Goal: Task Accomplishment & Management: Manage account settings

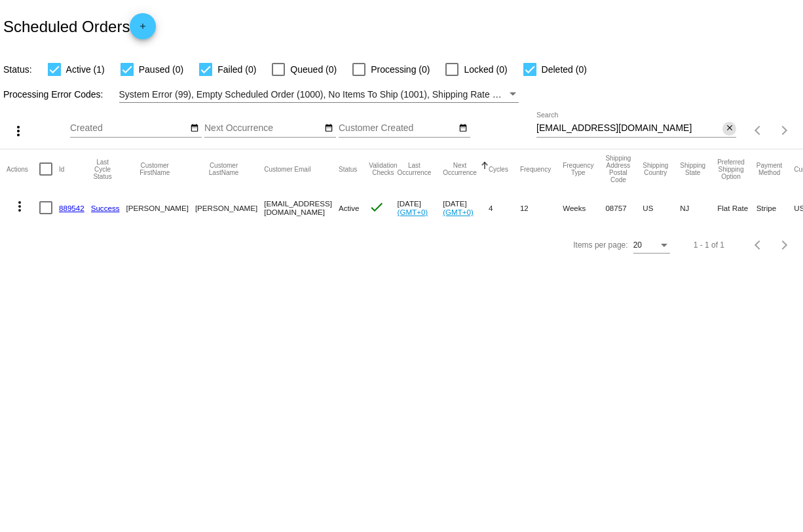
click at [728, 130] on mat-icon "close" at bounding box center [729, 128] width 9 height 10
click at [728, 130] on mat-icon "search" at bounding box center [729, 131] width 16 height 20
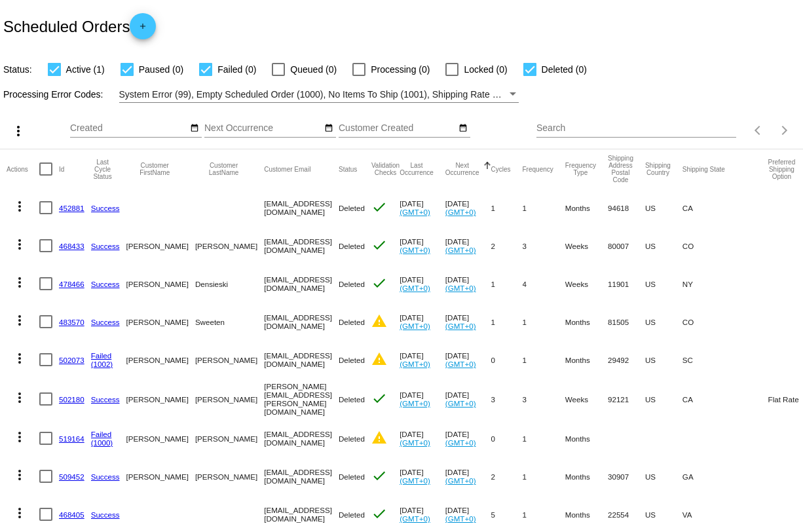
click at [559, 133] on input "Search" at bounding box center [636, 128] width 200 height 10
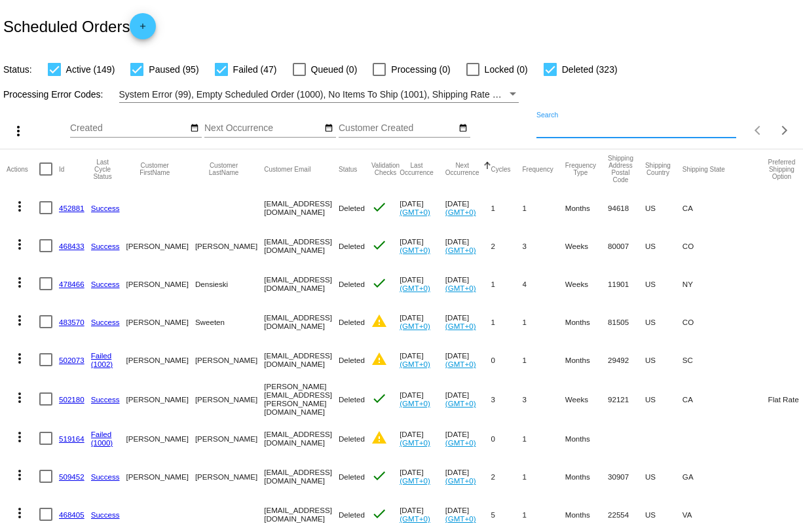
paste input "[EMAIL_ADDRESS][DOMAIN_NAME]"
type input "[EMAIL_ADDRESS][DOMAIN_NAME]"
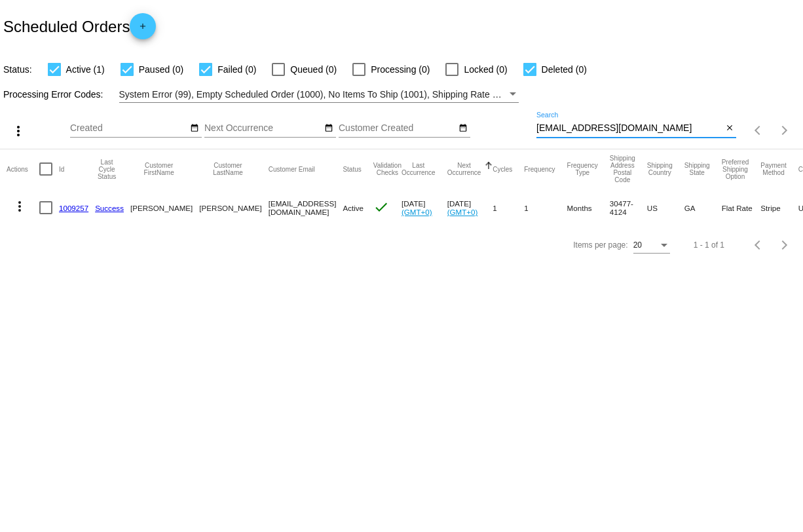
click at [70, 206] on link "1009257" at bounding box center [73, 208] width 29 height 9
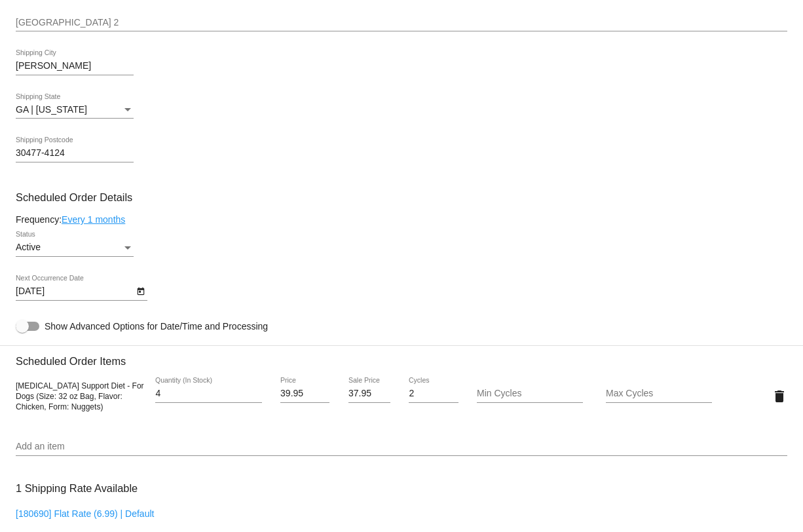
scroll to position [519, 0]
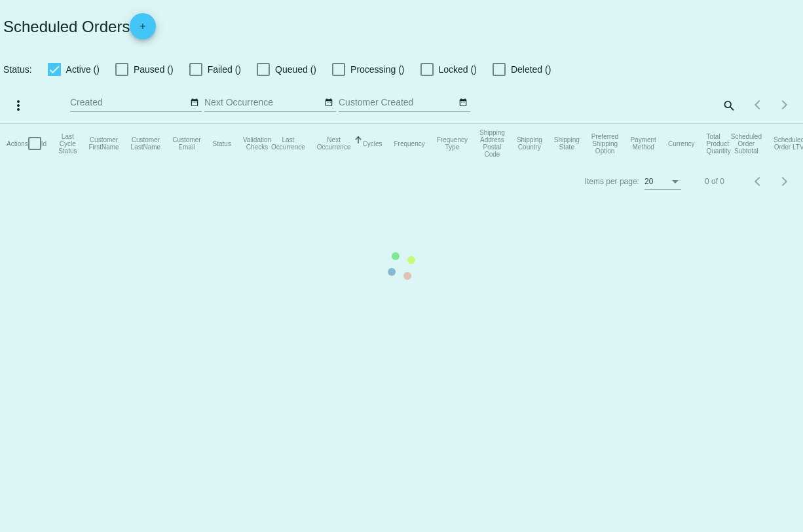
checkbox input "true"
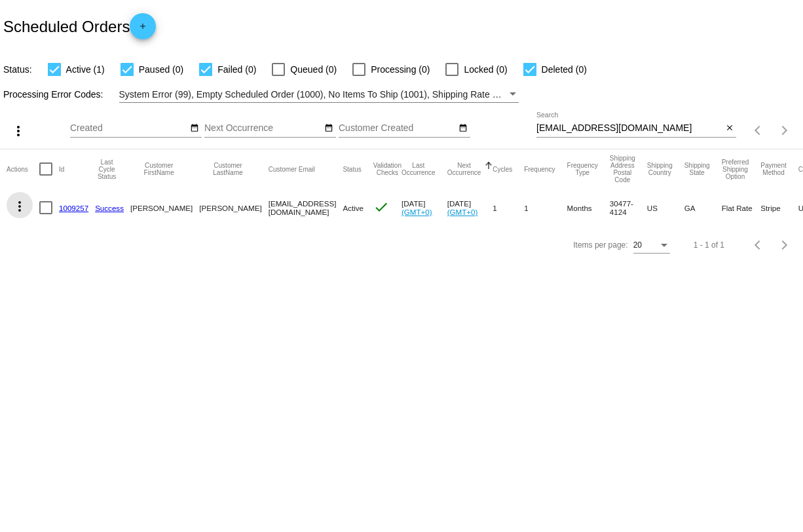
click at [18, 212] on mat-icon "more_vert" at bounding box center [20, 206] width 16 height 16
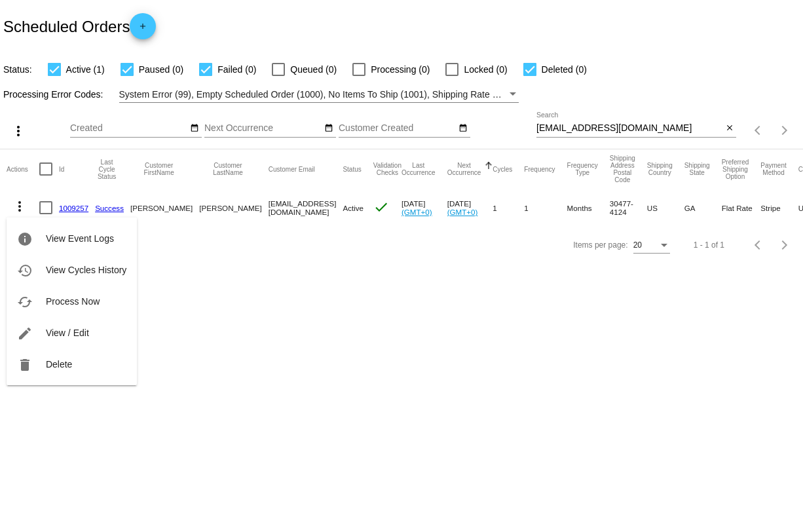
click at [239, 278] on div at bounding box center [401, 266] width 803 height 532
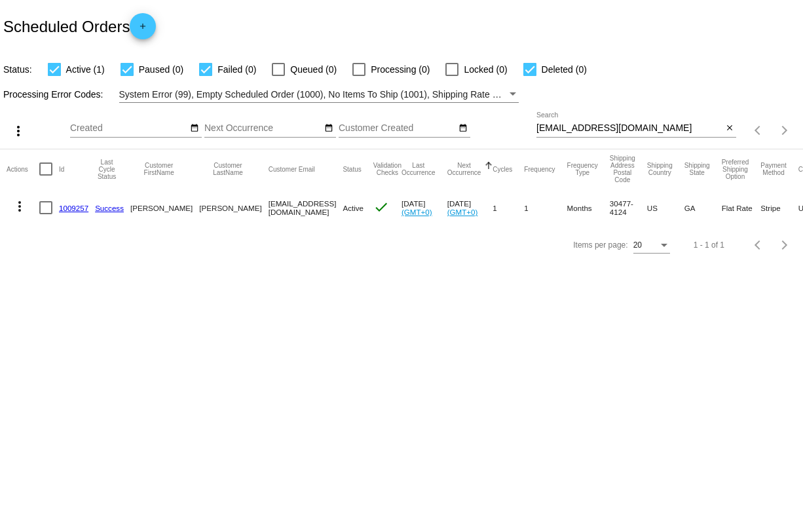
click at [77, 210] on link "1009257" at bounding box center [73, 208] width 29 height 9
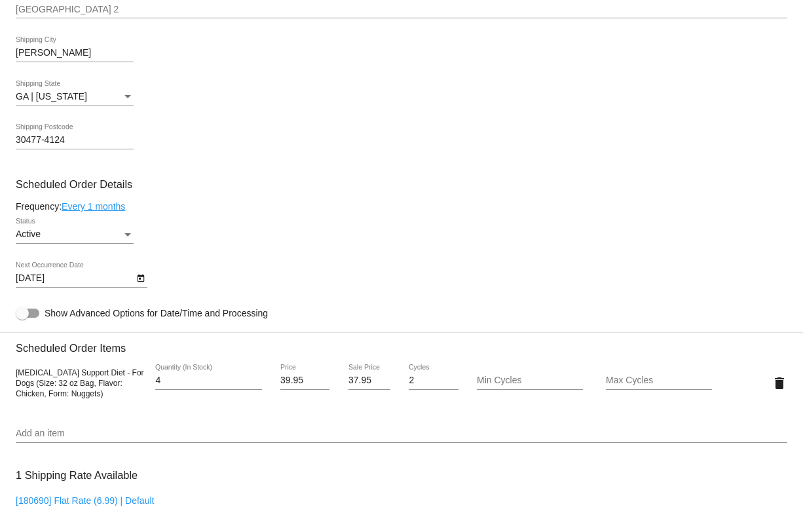
scroll to position [575, 0]
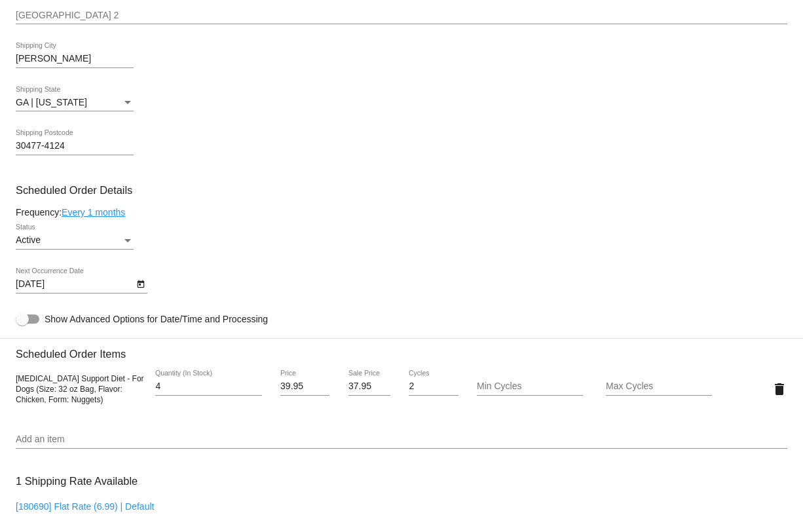
click at [100, 214] on link "Every 1 months" at bounding box center [94, 212] width 64 height 10
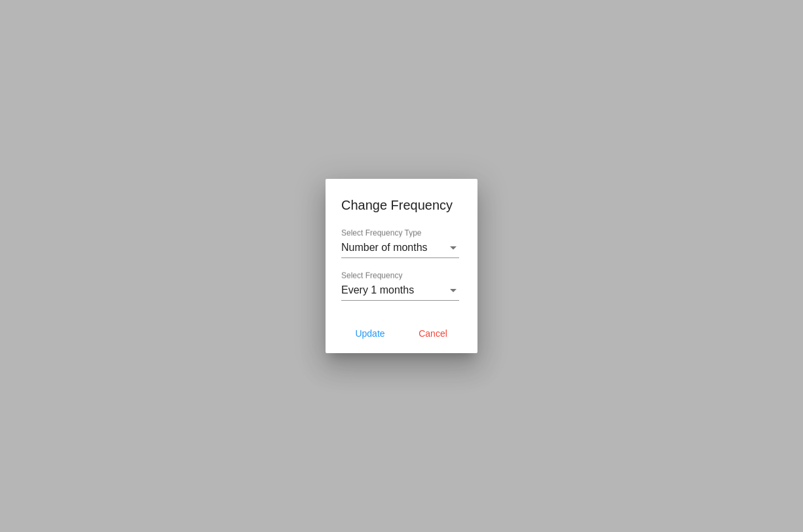
click at [420, 235] on div "Number of months Select Frequency Type" at bounding box center [400, 243] width 118 height 29
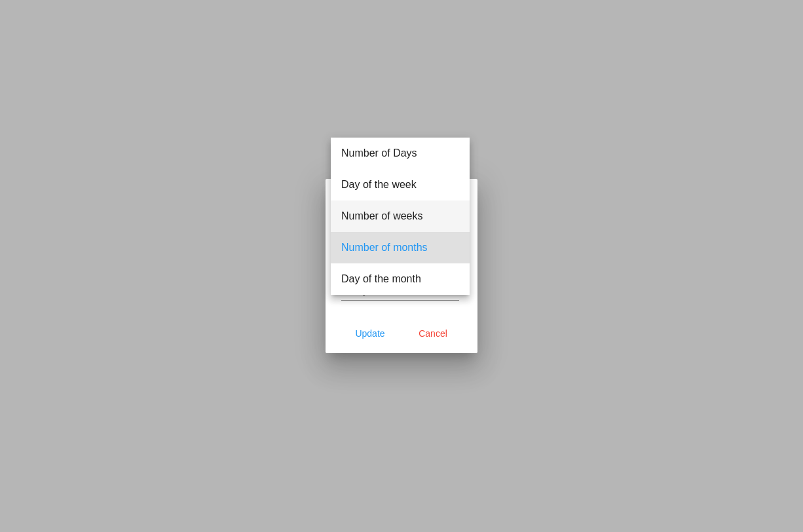
click at [411, 221] on span "Number of weeks" at bounding box center [400, 215] width 118 height 31
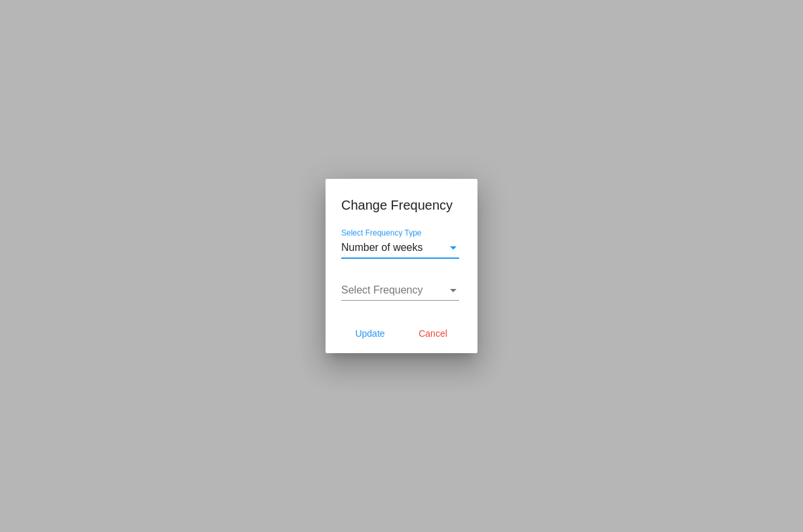
click at [408, 291] on span "Select Frequency" at bounding box center [382, 289] width 82 height 11
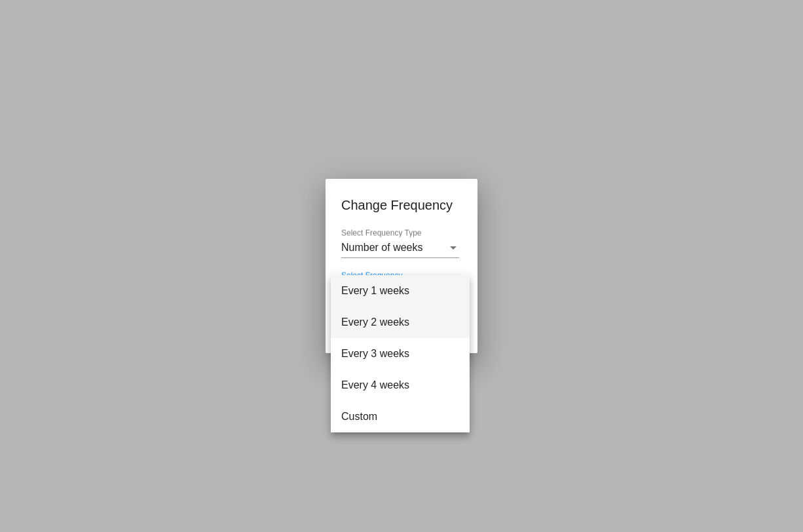
click at [418, 322] on span "Every 2 weeks" at bounding box center [400, 322] width 118 height 31
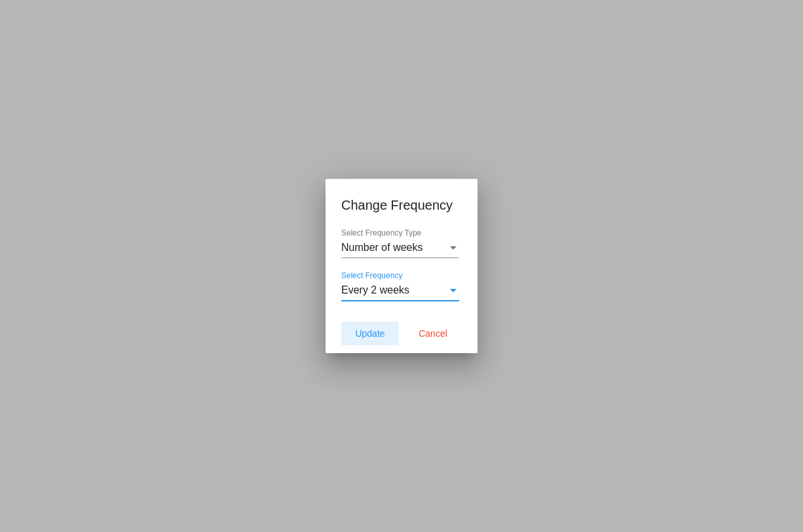
click at [379, 335] on span "Update" at bounding box center [369, 333] width 29 height 10
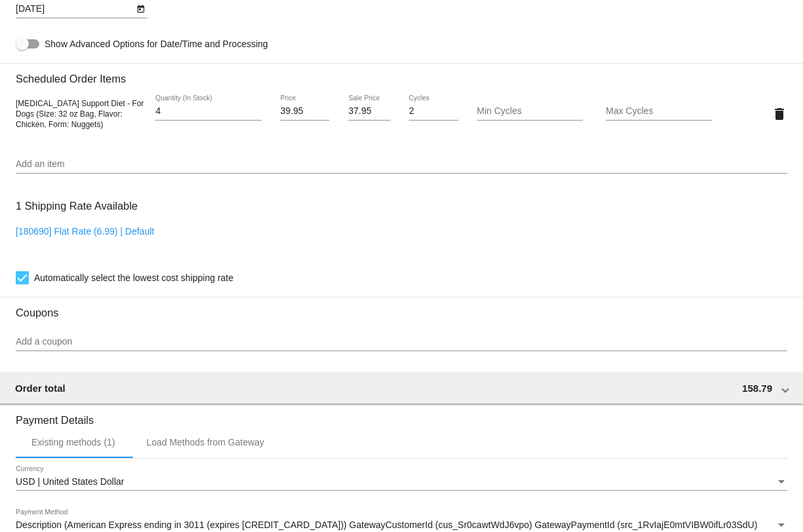
scroll to position [1067, 0]
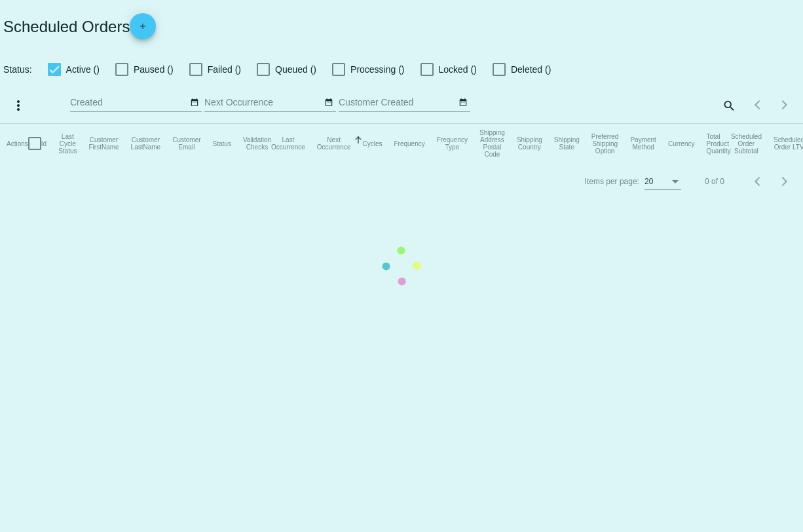
checkbox input "true"
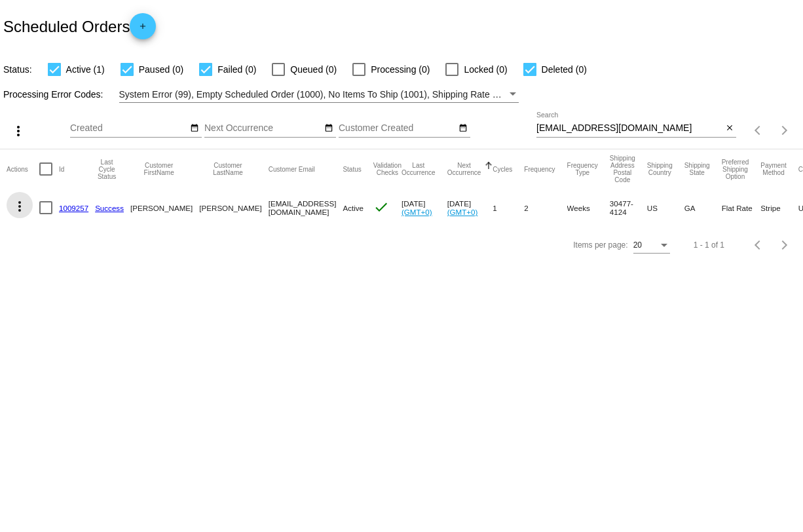
click at [22, 210] on mat-icon "more_vert" at bounding box center [20, 206] width 16 height 16
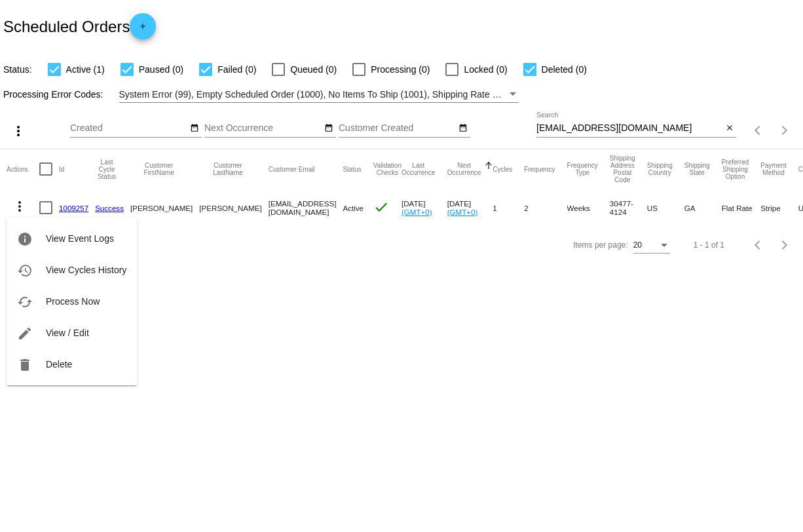
click at [268, 304] on div at bounding box center [401, 266] width 803 height 532
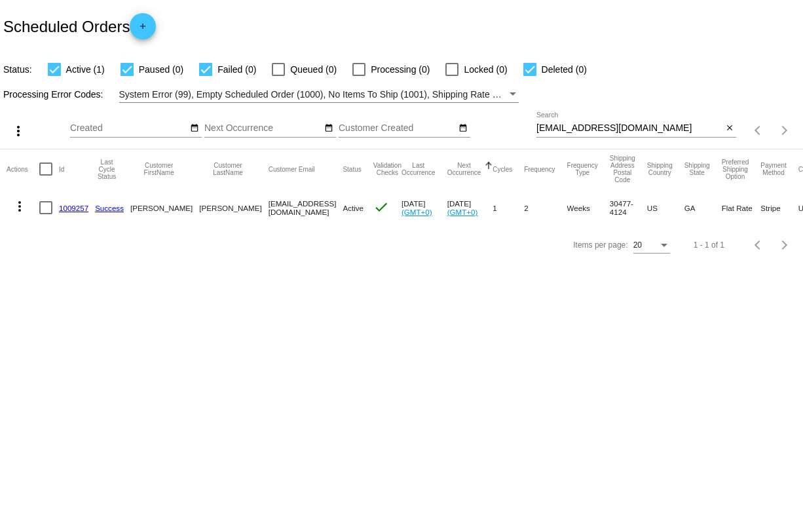
click at [71, 211] on link "1009257" at bounding box center [73, 208] width 29 height 9
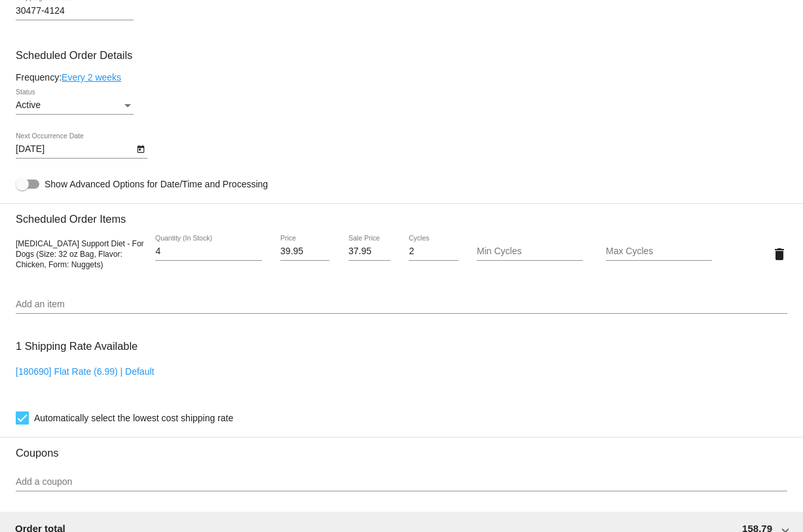
scroll to position [713, 0]
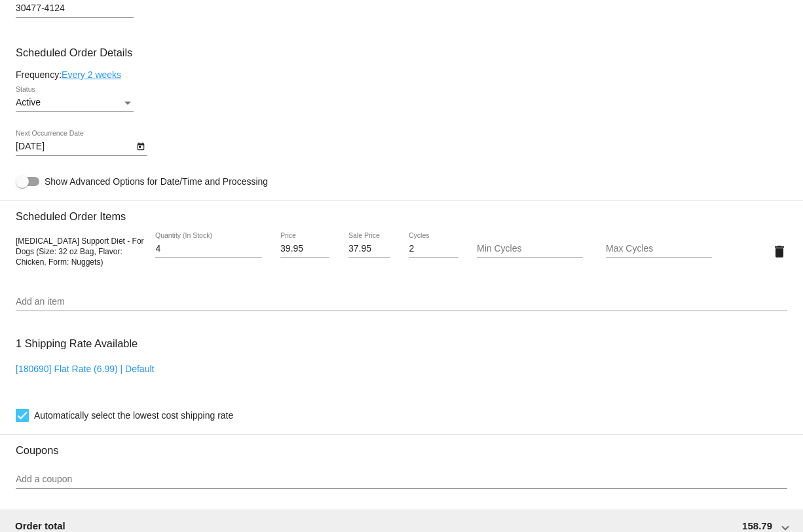
click at [87, 80] on link "Every 2 weeks" at bounding box center [92, 74] width 60 height 10
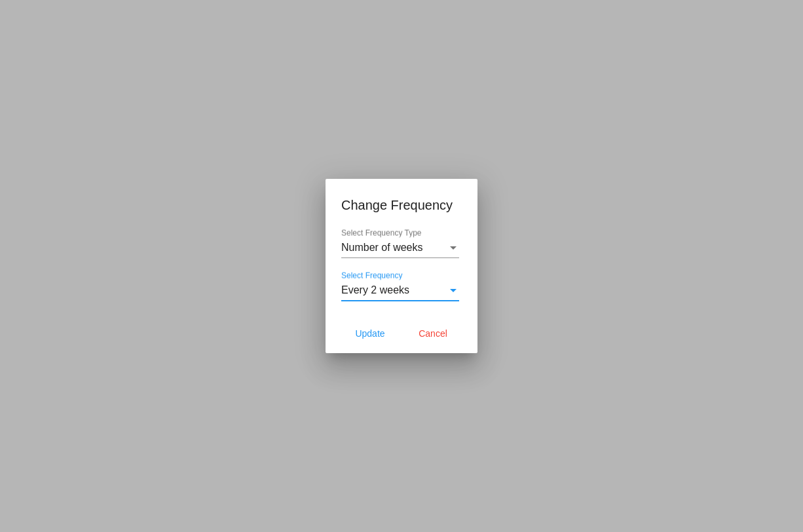
click at [422, 286] on div "Every 2 weeks" at bounding box center [394, 290] width 106 height 12
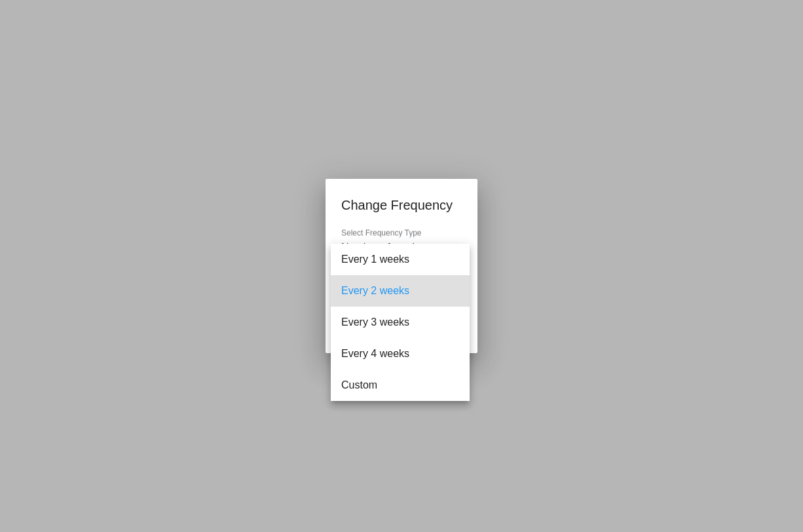
click at [480, 276] on div at bounding box center [401, 266] width 803 height 532
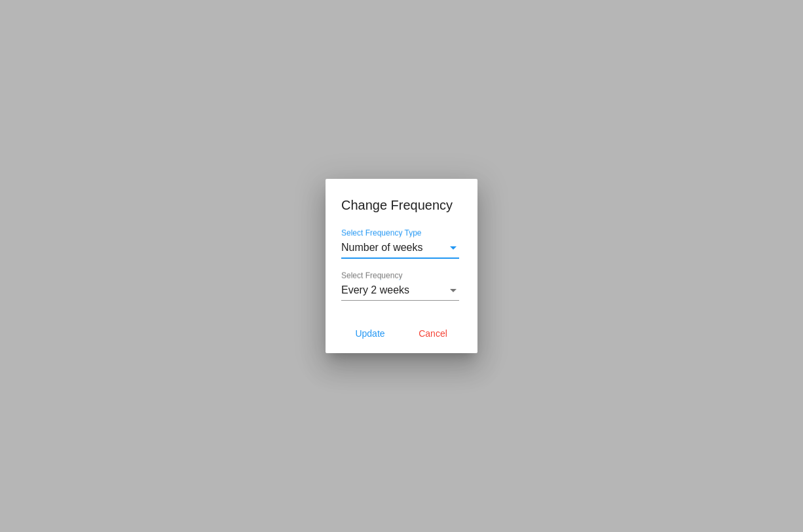
click at [452, 250] on div "Select Frequency Type" at bounding box center [453, 248] width 12 height 12
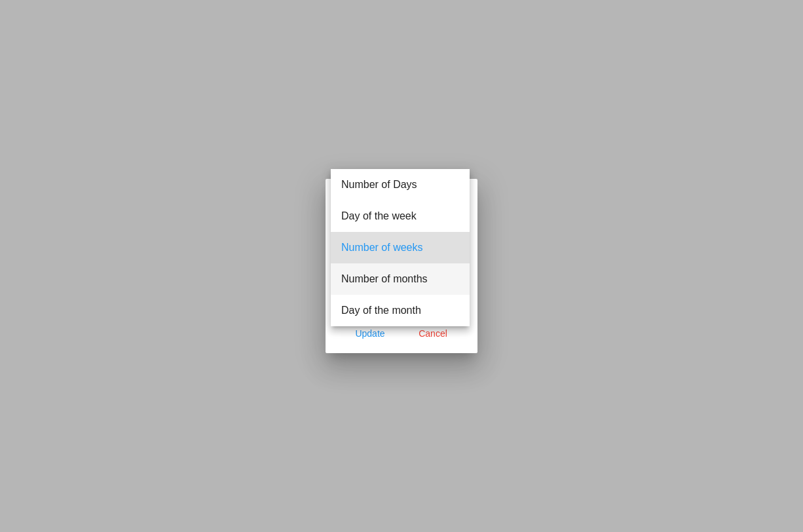
click at [410, 284] on span "Number of months" at bounding box center [400, 278] width 118 height 31
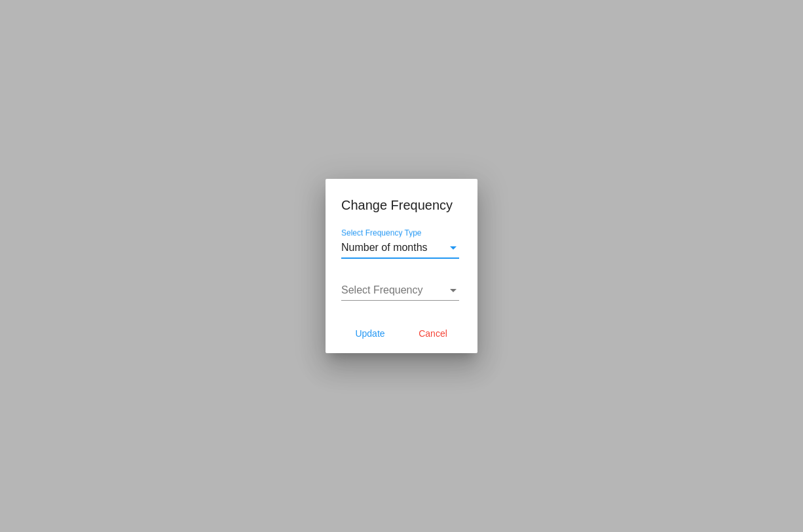
click at [405, 290] on span "Select Frequency" at bounding box center [382, 289] width 82 height 11
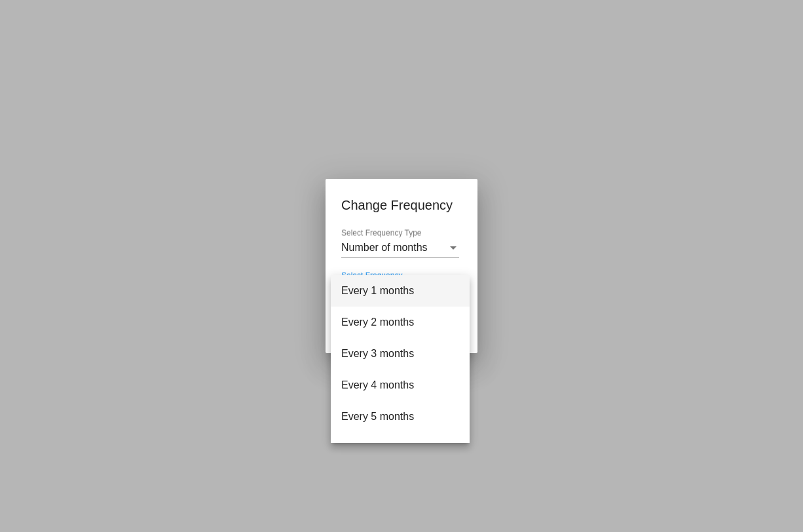
click at [375, 295] on span "Every 1 months" at bounding box center [400, 290] width 118 height 31
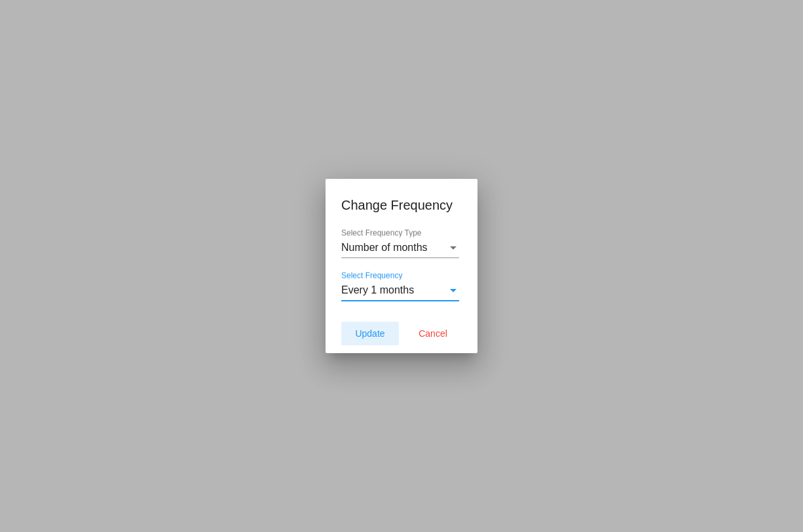
click at [365, 334] on span "Update" at bounding box center [369, 333] width 29 height 10
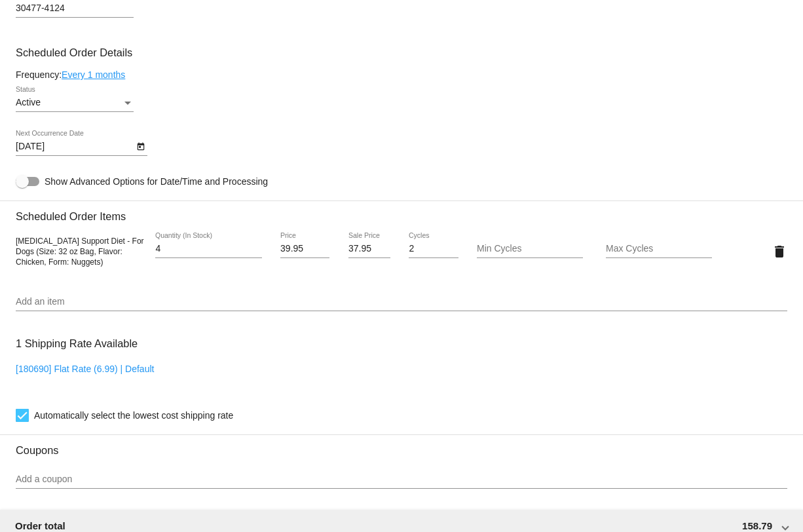
type input "10/15/2025"
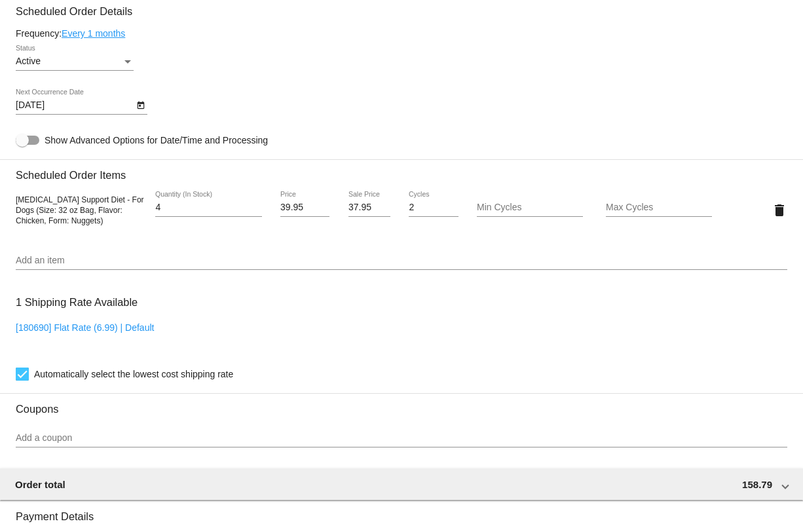
scroll to position [766, 0]
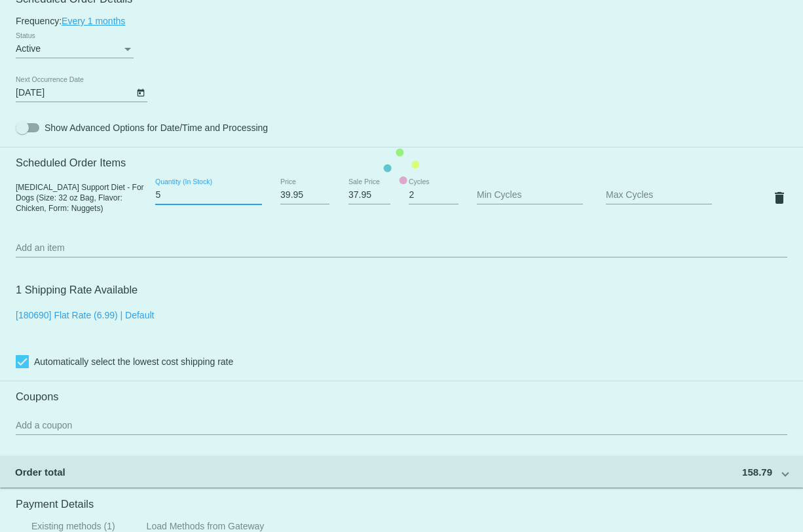
click at [254, 200] on input "5" at bounding box center [208, 195] width 106 height 10
click at [254, 200] on mat-card "Customer 7000159: IDA HEILIG sheilig47@hotmail.com Customer Shipping Enter Ship…" at bounding box center [401, 166] width 803 height 1310
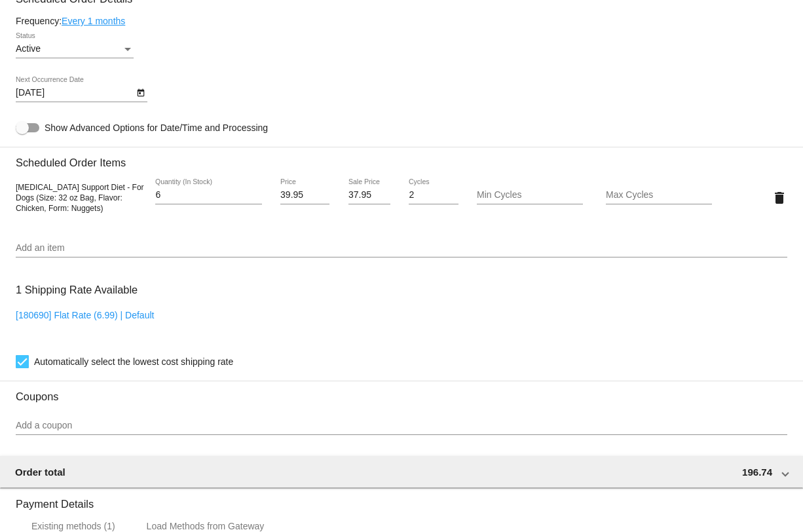
click at [254, 200] on input "6" at bounding box center [208, 195] width 106 height 10
click at [254, 200] on mat-card "Customer 7000159: IDA HEILIG sheilig47@hotmail.com Customer Shipping Enter Ship…" at bounding box center [401, 166] width 803 height 1310
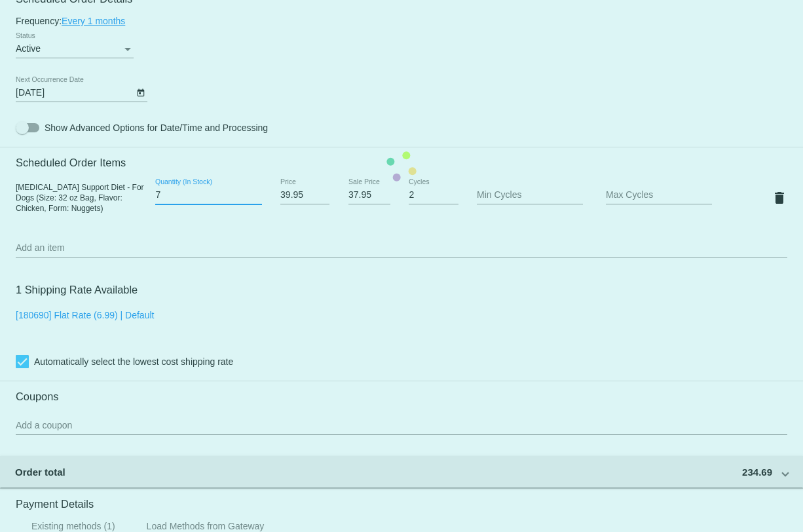
click at [254, 200] on input "7" at bounding box center [208, 195] width 106 height 10
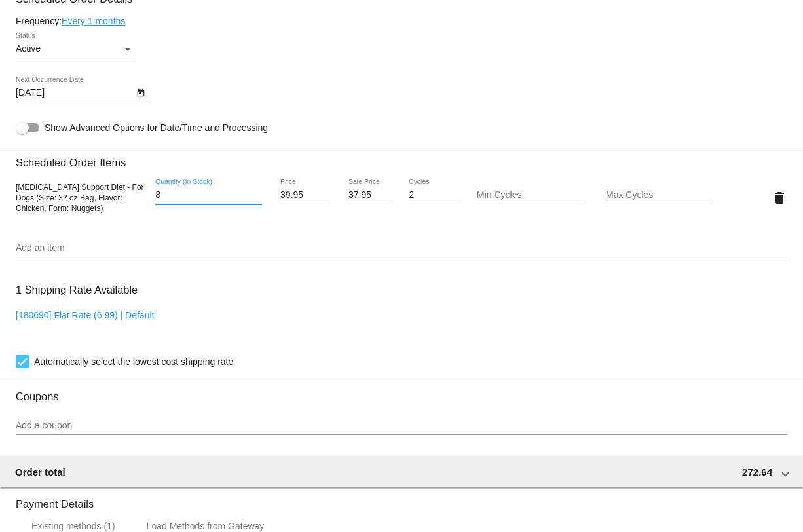
type input "8"
click at [254, 200] on input "8" at bounding box center [208, 195] width 106 height 10
click at [280, 269] on div "Add an item" at bounding box center [402, 250] width 772 height 37
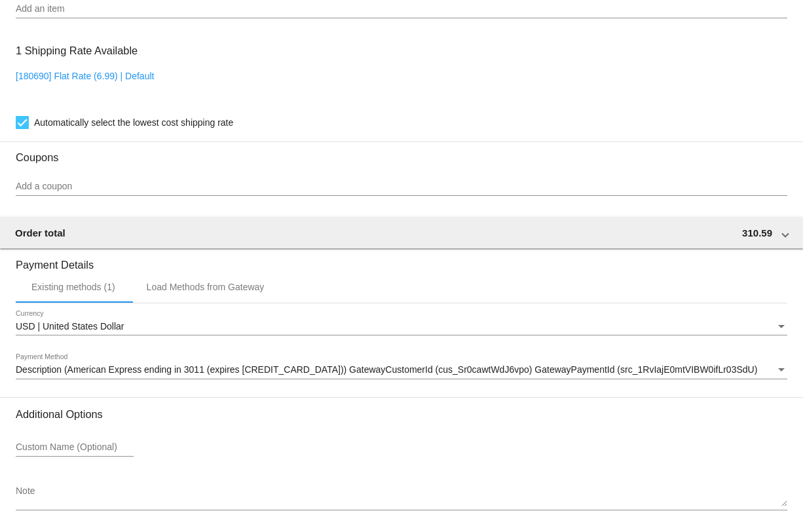
scroll to position [1067, 0]
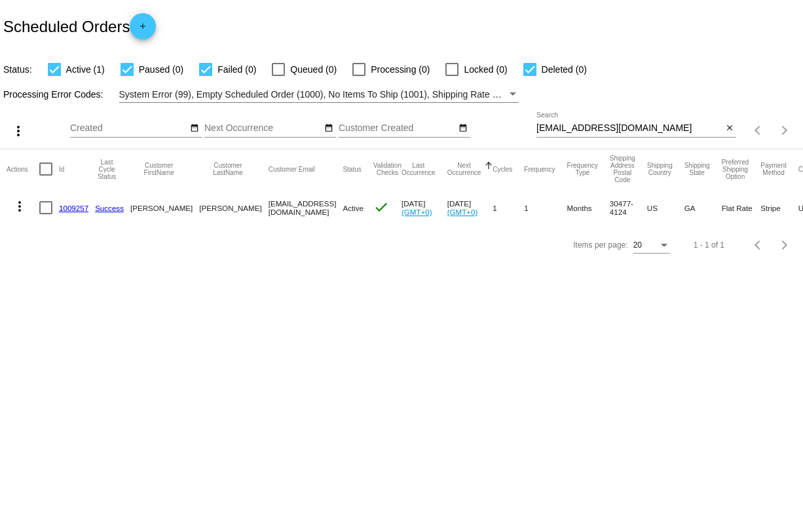
click at [20, 209] on mat-icon "more_vert" at bounding box center [20, 206] width 16 height 16
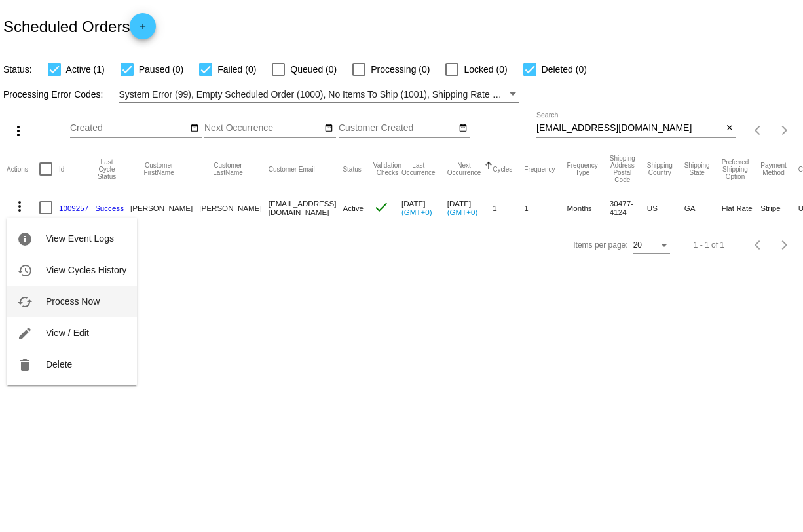
click at [107, 297] on button "cached Process Now" at bounding box center [72, 301] width 130 height 31
